Goal: Task Accomplishment & Management: Use online tool/utility

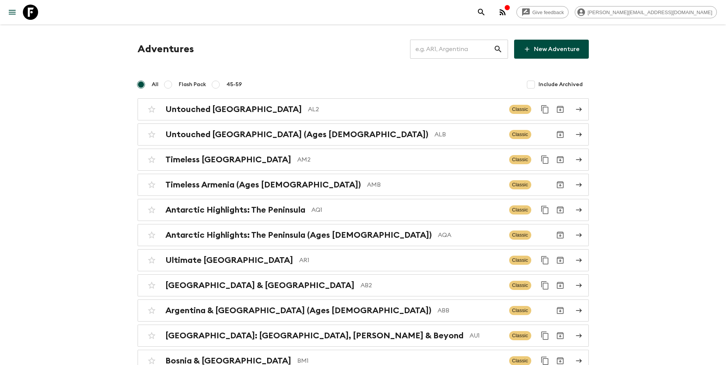
click at [471, 48] on input "text" at bounding box center [451, 48] width 83 height 21
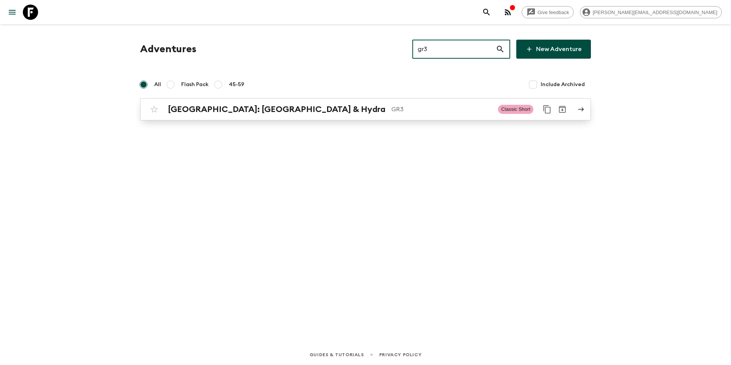
type input "gr3"
click at [407, 111] on p "GR3" at bounding box center [442, 109] width 101 height 9
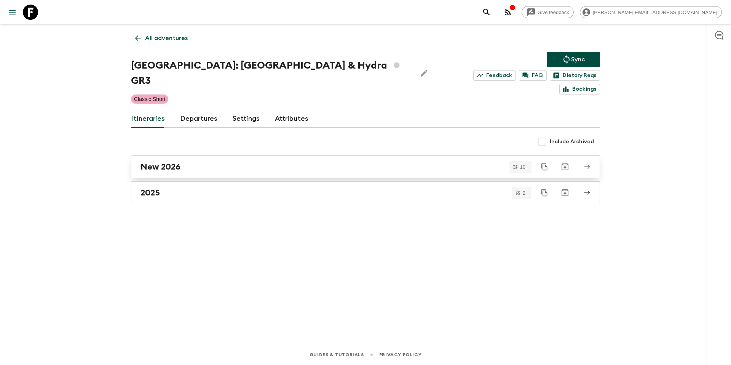
click at [199, 162] on div "New 2026" at bounding box center [359, 167] width 436 height 10
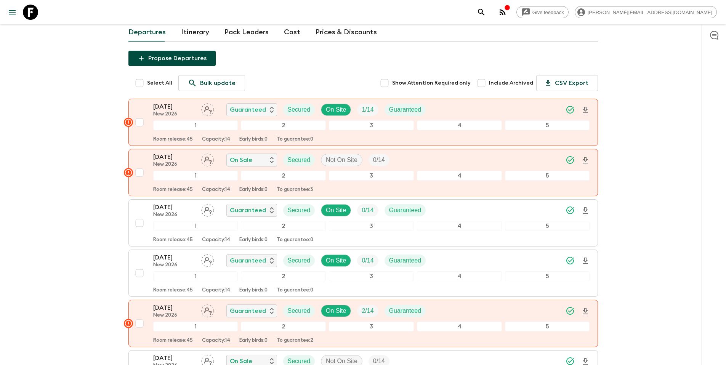
scroll to position [70, 0]
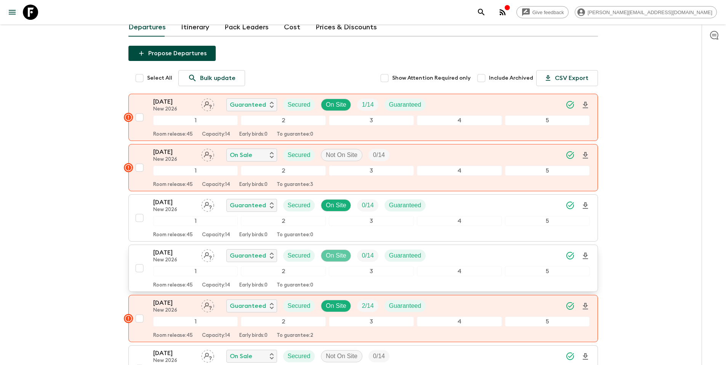
click at [329, 251] on p "On Site" at bounding box center [336, 255] width 20 height 9
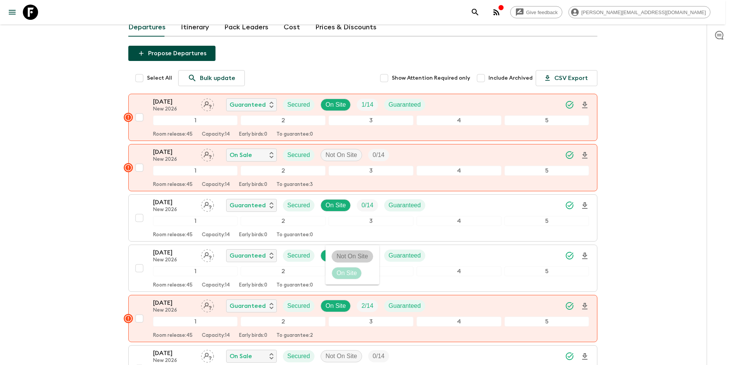
click at [337, 253] on p "Not On Site" at bounding box center [353, 256] width 32 height 9
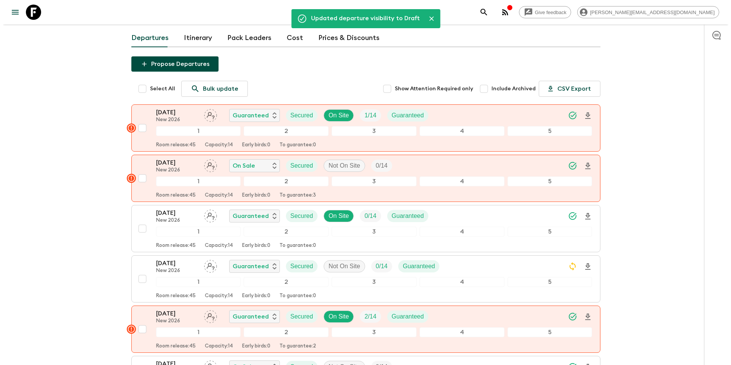
scroll to position [0, 0]
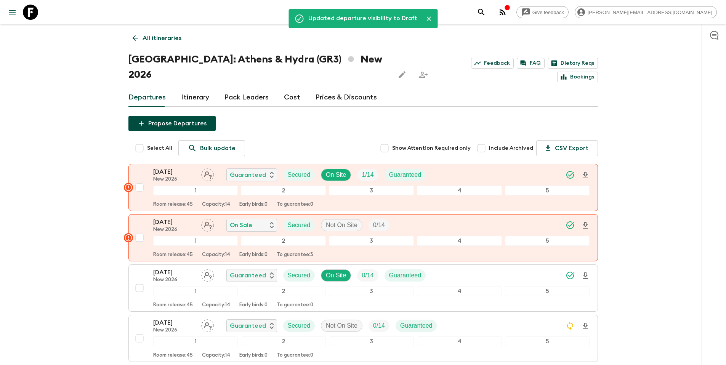
click at [161, 41] on p "All itineraries" at bounding box center [161, 38] width 39 height 9
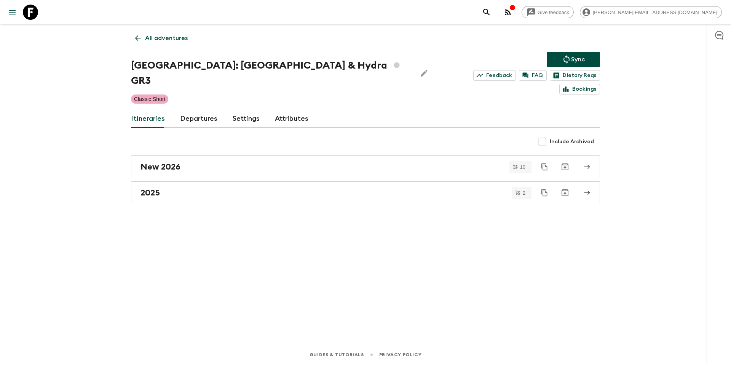
click at [566, 61] on icon "Sync adventure departures to the booking engine" at bounding box center [566, 59] width 9 height 9
